Goal: Communication & Community: Answer question/provide support

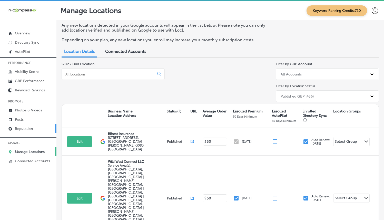
click at [32, 130] on link "Reputation" at bounding box center [28, 128] width 56 height 9
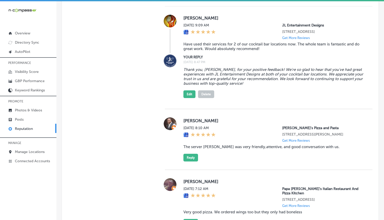
scroll to position [397, 0]
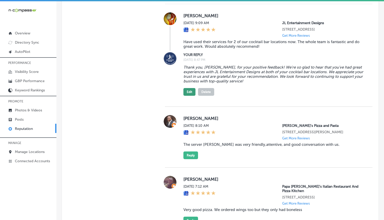
click at [185, 91] on button "Edit" at bounding box center [189, 92] width 12 height 8
type textarea "x"
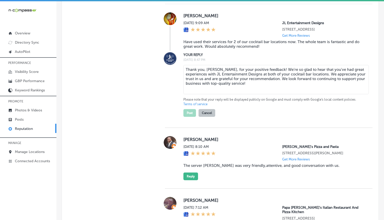
drag, startPoint x: 226, startPoint y: 69, endPoint x: 215, endPoint y: 69, distance: 10.8
click at [215, 69] on textarea "Thank you, [PERSON_NAME], for your positive feedback! We're so glad to hear tha…" at bounding box center [275, 79] width 185 height 29
type textarea "Thank [PERSON_NAME], for your positive feedback! We're so glad to hear that you…"
click at [188, 112] on button "Post" at bounding box center [189, 113] width 13 height 8
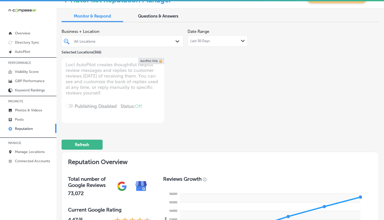
scroll to position [0, 0]
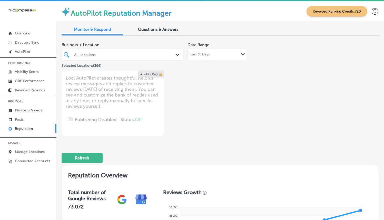
click at [171, 57] on div "All Locations" at bounding box center [123, 55] width 102 height 8
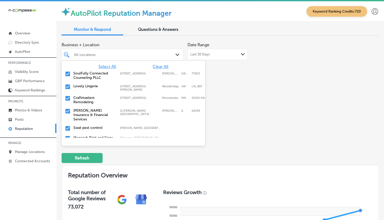
click at [157, 66] on span "Clear All" at bounding box center [161, 66] width 16 height 5
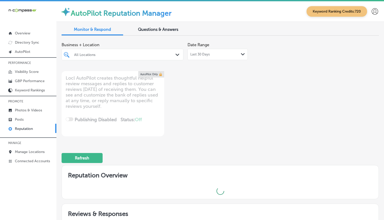
type textarea "x"
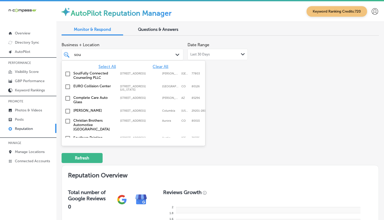
type input "soul"
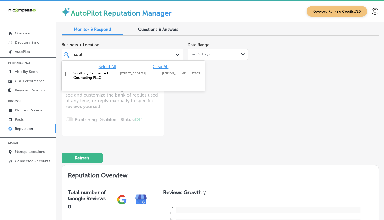
click at [110, 75] on label "SoulFully Connected Counseling PLLC" at bounding box center [94, 75] width 42 height 9
type textarea "x"
type input "soul"
click at [258, 122] on div "Business + Location option [STREET_ADDRESS]. option [STREET_ADDRESS]. 2 results…" at bounding box center [220, 88] width 317 height 96
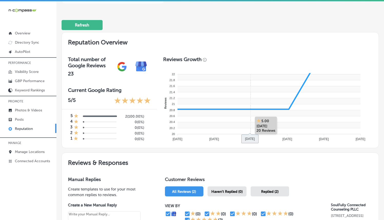
scroll to position [234, 0]
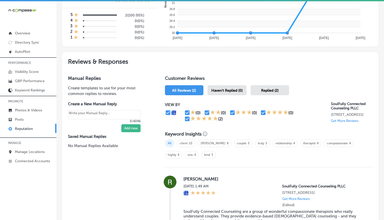
click at [273, 89] on span "Replied (2)" at bounding box center [269, 90] width 17 height 4
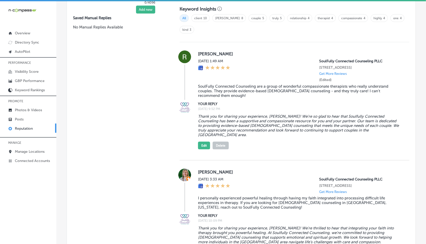
scroll to position [305, 0]
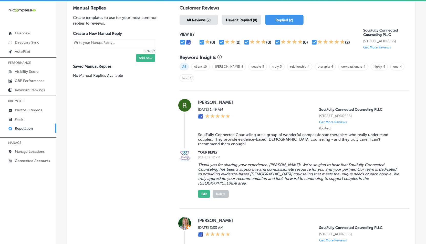
click at [204, 19] on span "All Reviews (2)" at bounding box center [199, 20] width 24 height 4
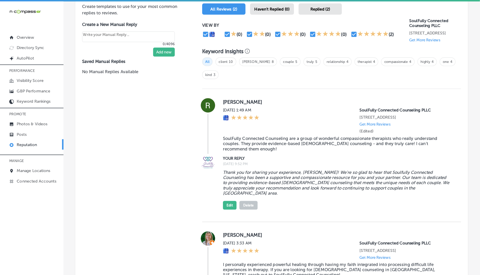
scroll to position [222, 0]
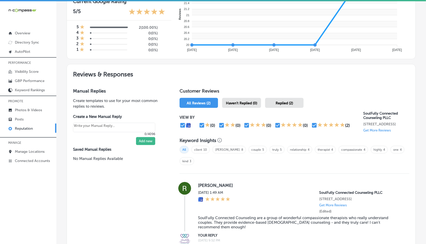
click at [146, 206] on div "Manual Replies Create templates to use for your most common replies to reviews.…" at bounding box center [118, 248] width 103 height 332
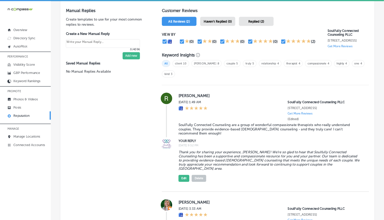
scroll to position [301, 0]
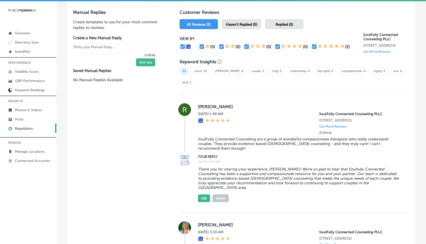
type textarea "x"
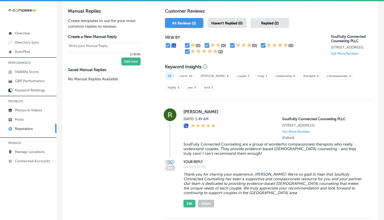
click at [66, 15] on div "Manual Replies Create templates to use for your most common replies to reviews.…" at bounding box center [108, 50] width 93 height 96
